Goal: Task Accomplishment & Management: Manage account settings

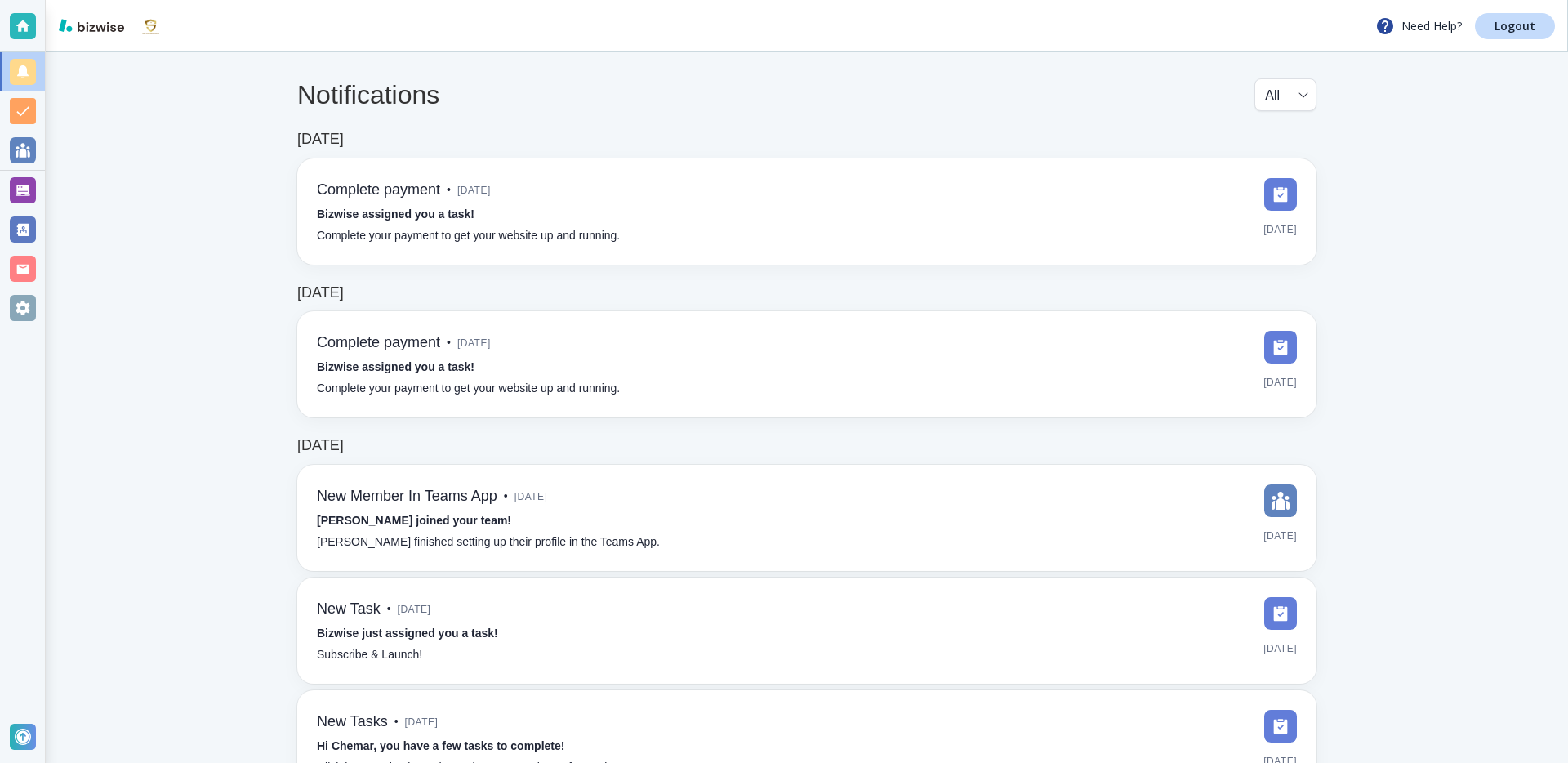
click at [10, 178] on div at bounding box center [23, 191] width 26 height 26
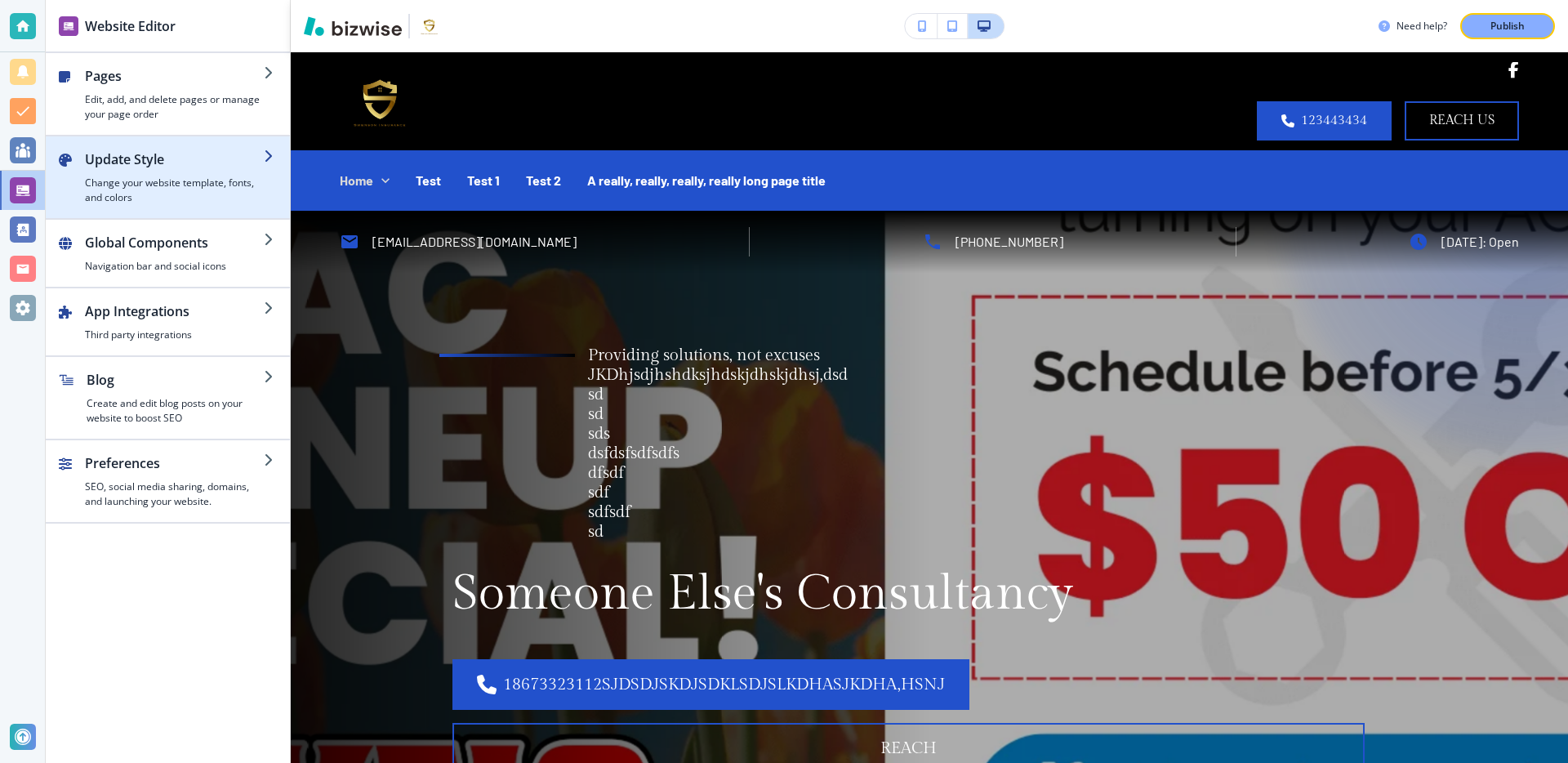
click at [197, 178] on h4 "Change your website template, fonts, and colors" at bounding box center [174, 191] width 178 height 30
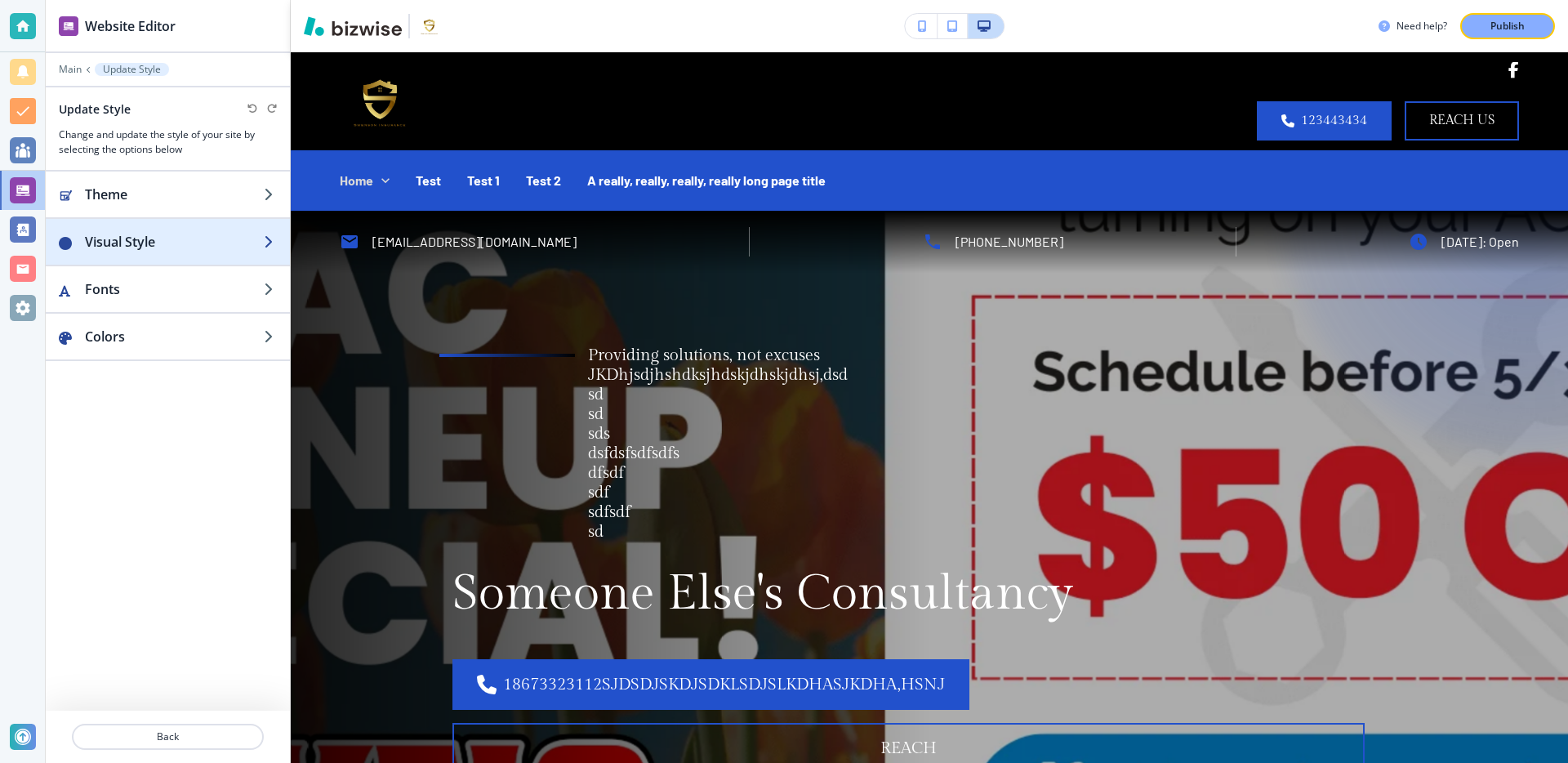
click at [197, 250] on h2 "Visual Style" at bounding box center [174, 242] width 178 height 20
